Goal: Transaction & Acquisition: Purchase product/service

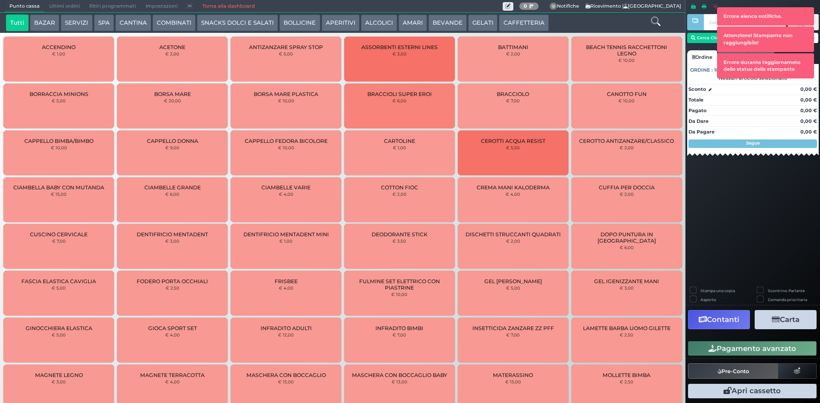
click at [648, 21] on div at bounding box center [655, 23] width 57 height 17
click at [656, 20] on icon at bounding box center [655, 21] width 9 height 9
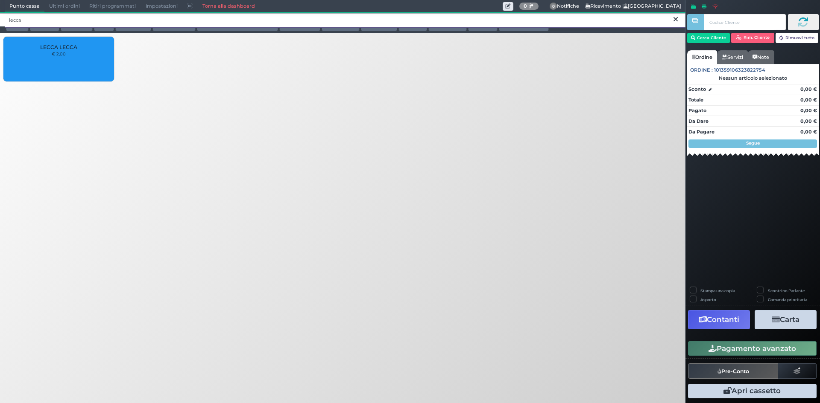
type input "lecca"
click at [59, 59] on div "LECCA LECCA € 2,00" at bounding box center [58, 59] width 111 height 45
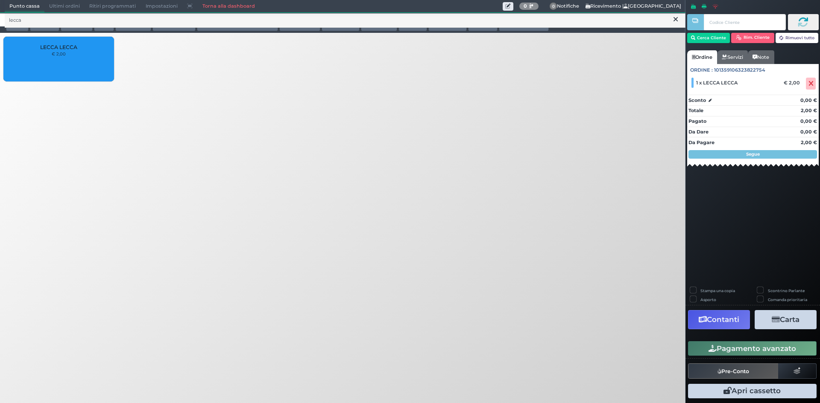
click at [723, 347] on button "Pagamento [PERSON_NAME]" at bounding box center [752, 349] width 128 height 15
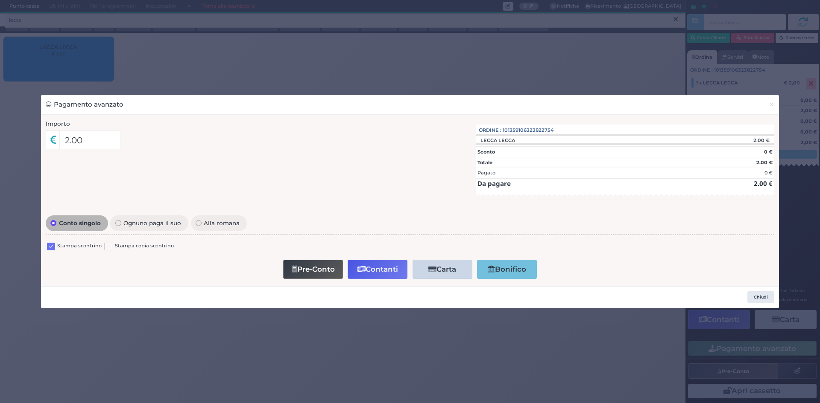
click at [46, 250] on div "Stampa scontrino Stampa copia scontrino" at bounding box center [410, 248] width 728 height 20
click at [48, 248] on label at bounding box center [51, 247] width 8 height 8
click at [0, 0] on input "checkbox" at bounding box center [0, 0] width 0 height 0
click at [402, 266] on button "Contanti" at bounding box center [377, 269] width 60 height 19
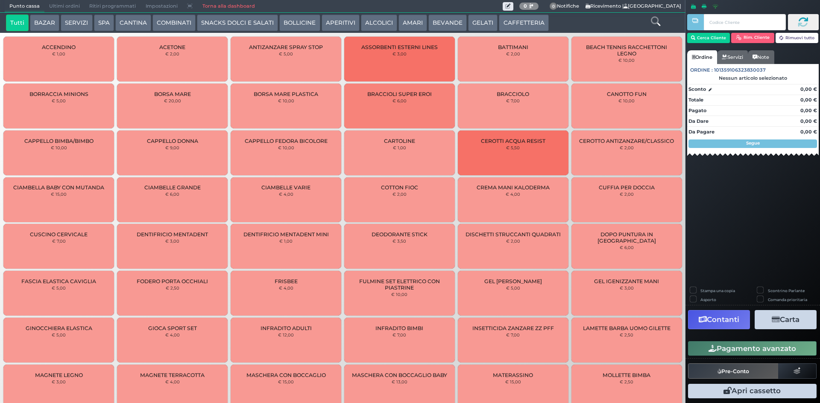
click at [56, 9] on span "Ultimi ordini" at bounding box center [64, 6] width 40 height 12
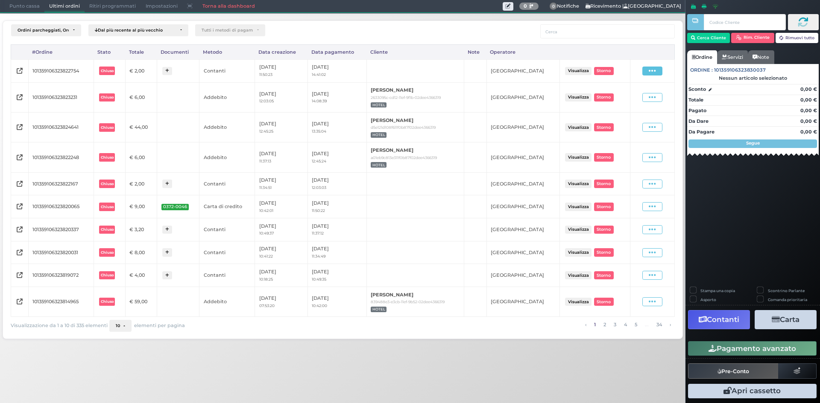
click at [651, 68] on icon at bounding box center [651, 71] width 7 height 8
click at [627, 95] on span "Ristampa Pre-Conto" at bounding box center [632, 95] width 35 height 15
click at [659, 72] on span at bounding box center [652, 71] width 20 height 9
click at [630, 109] on span "Storno" at bounding box center [623, 111] width 17 height 7
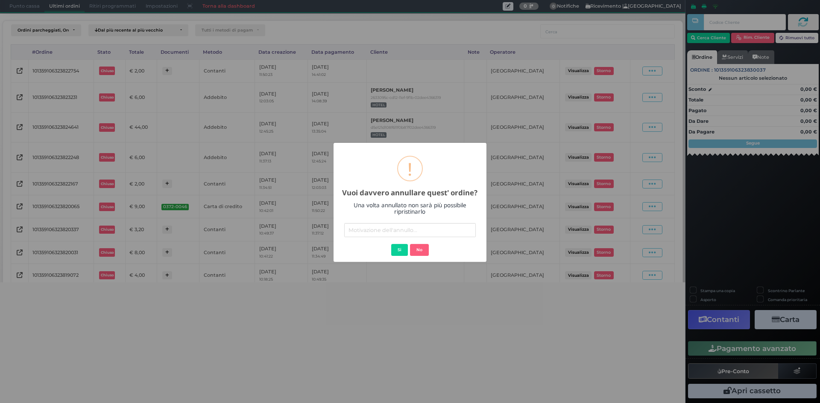
click at [403, 229] on input "text" at bounding box center [409, 230] width 131 height 14
type input "errato addebito"
click at [403, 248] on button "Si" at bounding box center [399, 250] width 17 height 12
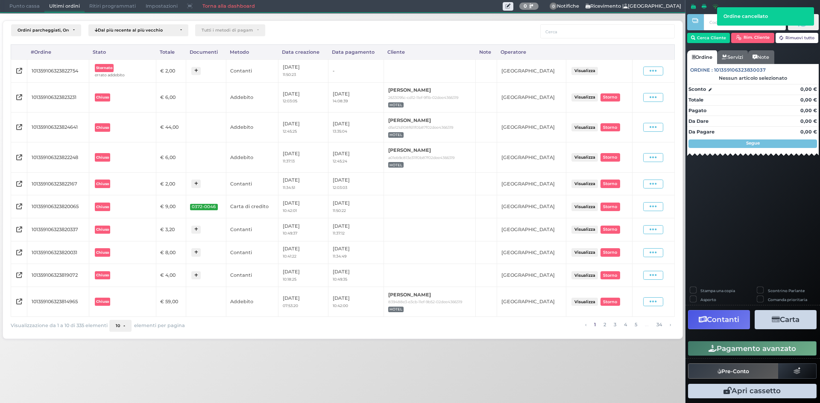
click at [31, 5] on span "Punto cassa" at bounding box center [25, 6] width 40 height 12
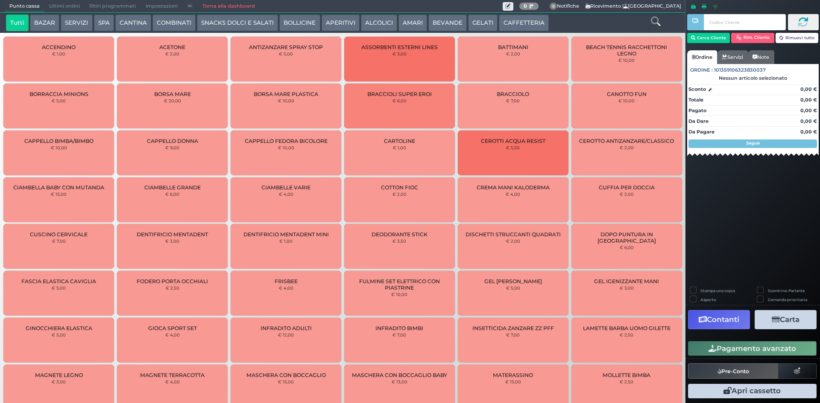
click at [655, 18] on icon at bounding box center [655, 21] width 9 height 9
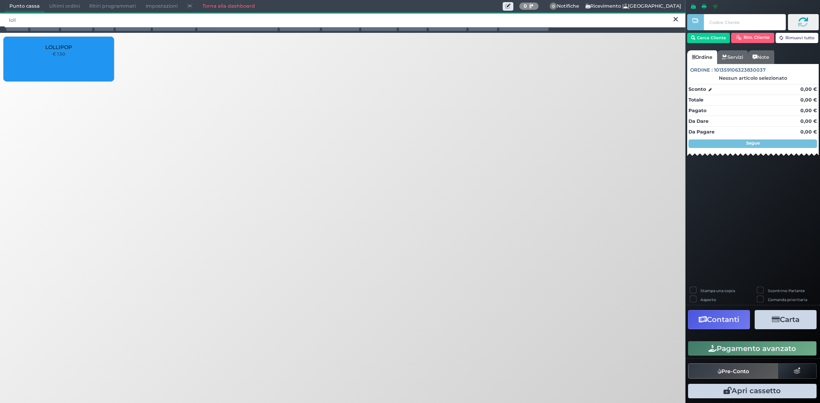
type input "loll"
click at [70, 54] on div "LOLLIPOP € 1,50" at bounding box center [58, 59] width 111 height 45
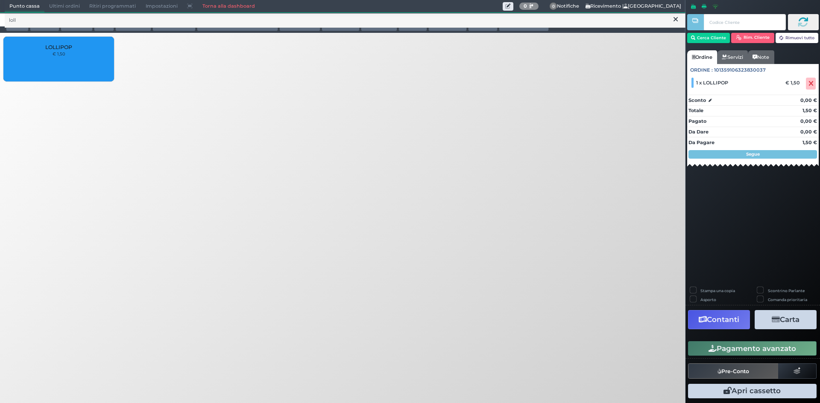
click at [743, 350] on button "Pagamento [PERSON_NAME]" at bounding box center [752, 349] width 128 height 15
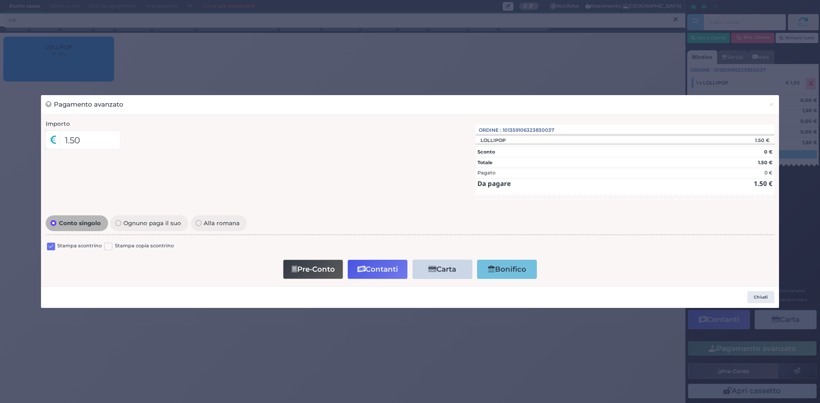
click at [53, 247] on label at bounding box center [51, 247] width 8 height 8
click at [0, 0] on input "checkbox" at bounding box center [0, 0] width 0 height 0
click at [393, 264] on button "Contanti" at bounding box center [377, 269] width 60 height 19
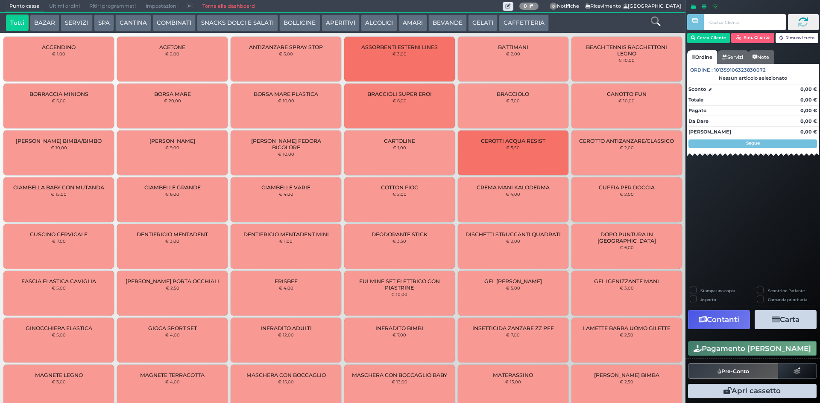
click at [61, 2] on span "Ultimi ordini" at bounding box center [64, 6] width 40 height 12
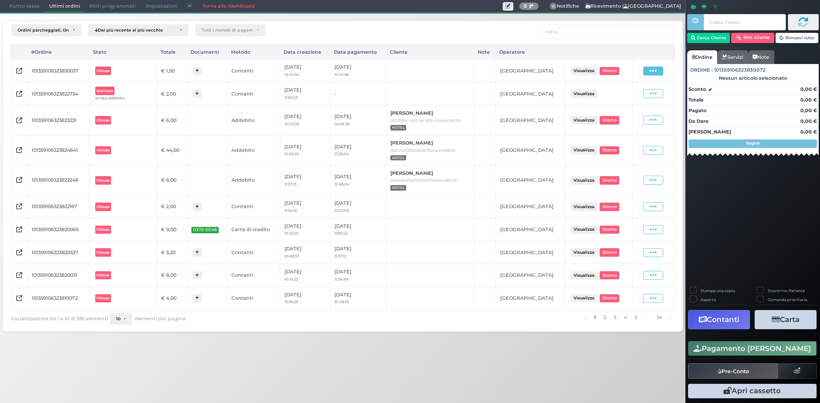
click at [651, 70] on icon at bounding box center [652, 71] width 7 height 8
click at [635, 100] on span "Ristampa Pre-Conto" at bounding box center [633, 95] width 35 height 15
click at [22, 5] on span "Punto cassa" at bounding box center [25, 6] width 40 height 12
